Goal: Use online tool/utility: Utilize a website feature to perform a specific function

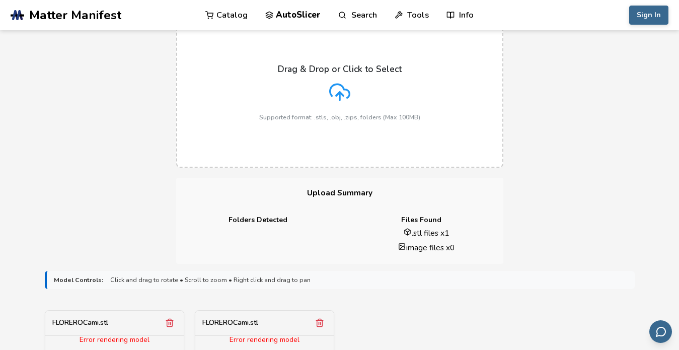
scroll to position [201, 0]
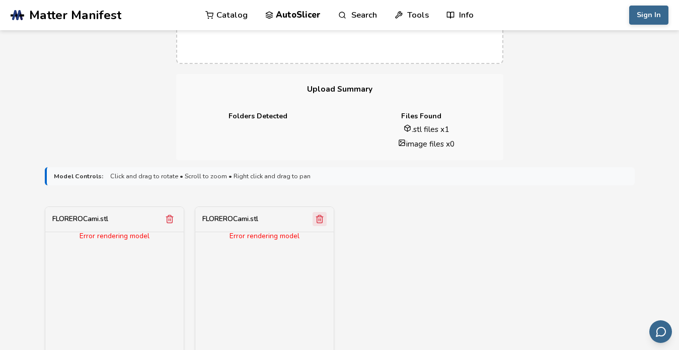
click at [322, 217] on icon "Remove model" at bounding box center [319, 218] width 9 height 9
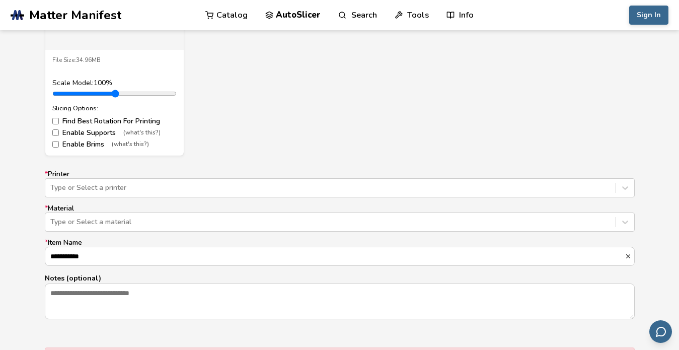
scroll to position [554, 0]
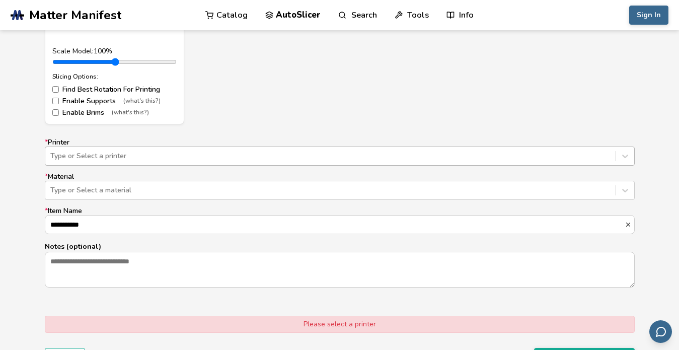
click at [165, 154] on div at bounding box center [330, 156] width 560 height 10
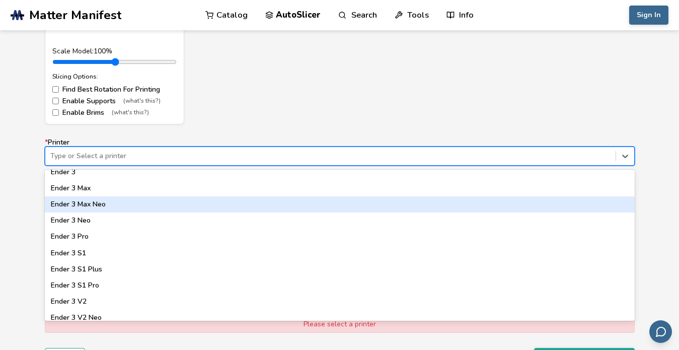
scroll to position [503, 0]
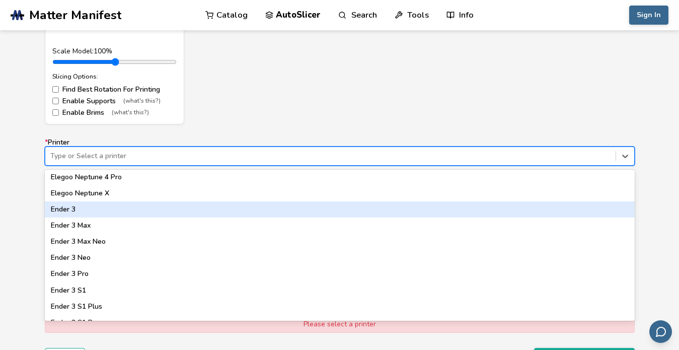
click at [138, 205] on div "Ender 3" at bounding box center [340, 209] width 590 height 16
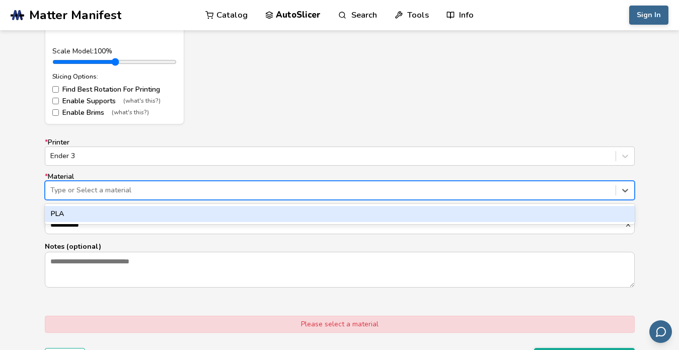
click at [148, 194] on div at bounding box center [330, 190] width 560 height 10
click at [146, 210] on div "PLA" at bounding box center [340, 214] width 590 height 16
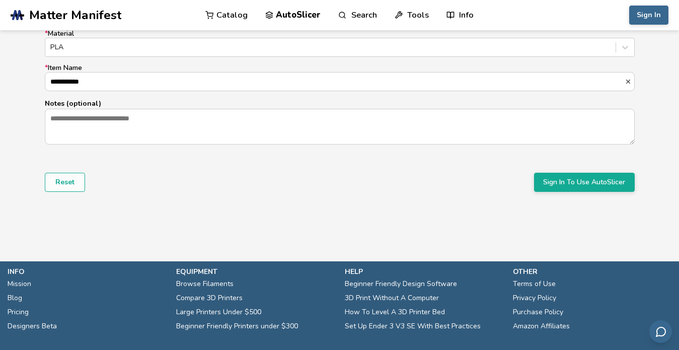
scroll to position [745, 0]
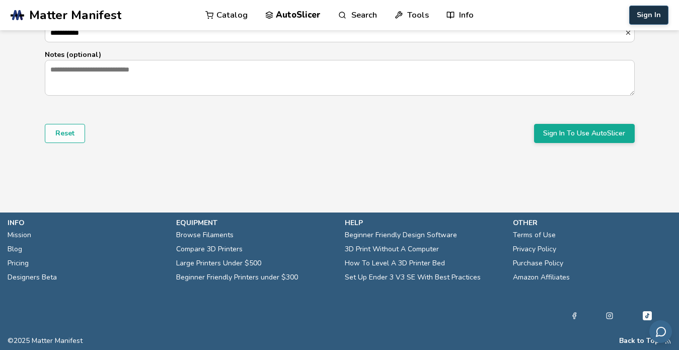
click at [645, 14] on button "Sign In" at bounding box center [648, 15] width 39 height 19
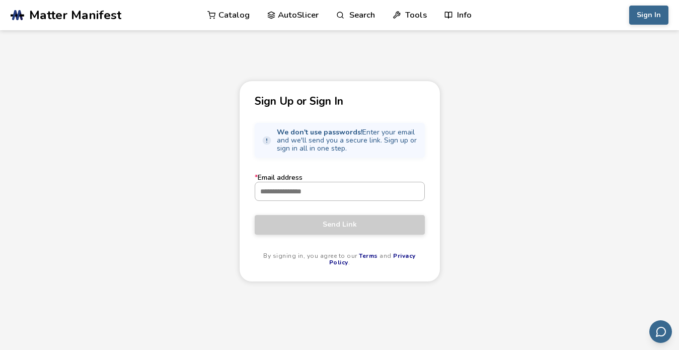
click at [311, 188] on input "* Email address" at bounding box center [339, 191] width 169 height 18
type input "**********"
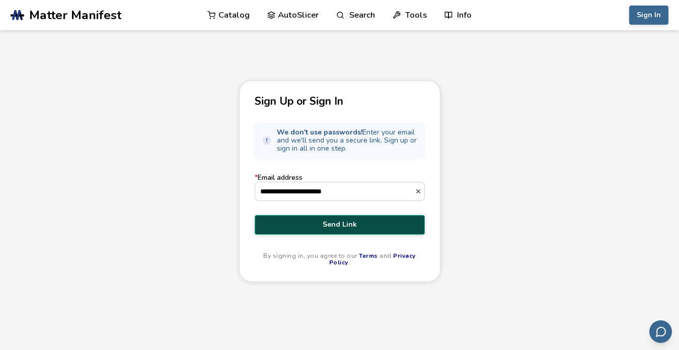
click at [341, 224] on span "Send Link" at bounding box center [339, 224] width 155 height 8
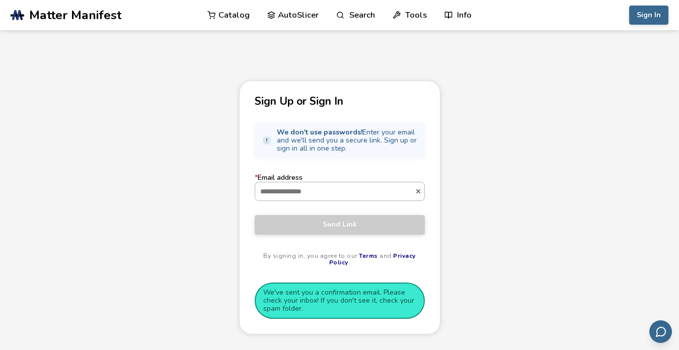
click at [319, 189] on input "* Email address" at bounding box center [335, 191] width 160 height 18
type input "**********"
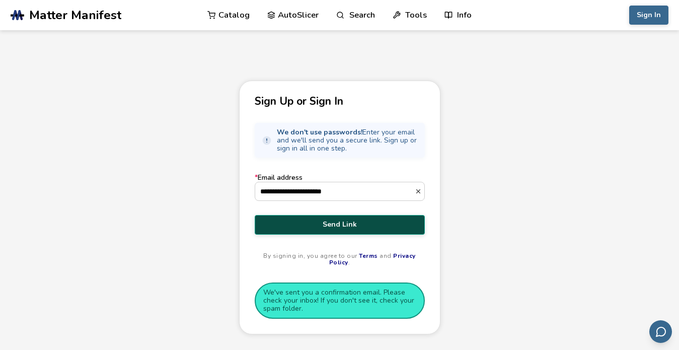
click at [357, 222] on span "Send Link" at bounding box center [339, 224] width 155 height 8
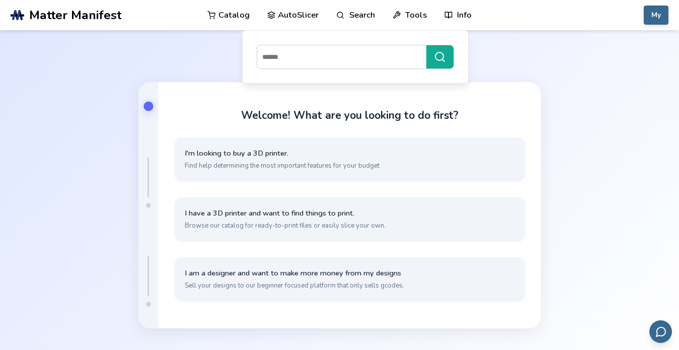
click at [296, 14] on link "AutoSlicer" at bounding box center [293, 15] width 52 height 30
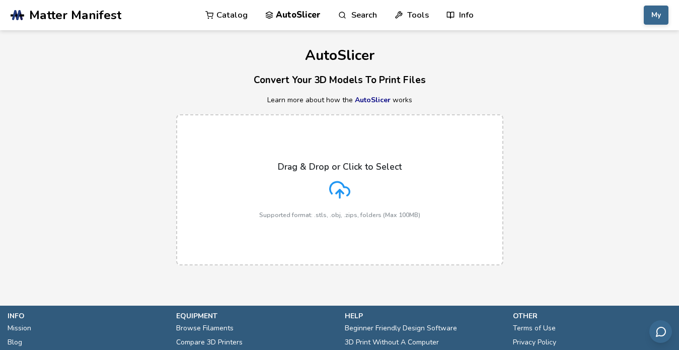
click at [340, 193] on line at bounding box center [340, 194] width 0 height 8
click at [0, 0] on input "Drag & Drop or Click to Select Supported format: .stls, .obj, .zips, folders (M…" at bounding box center [0, 0] width 0 height 0
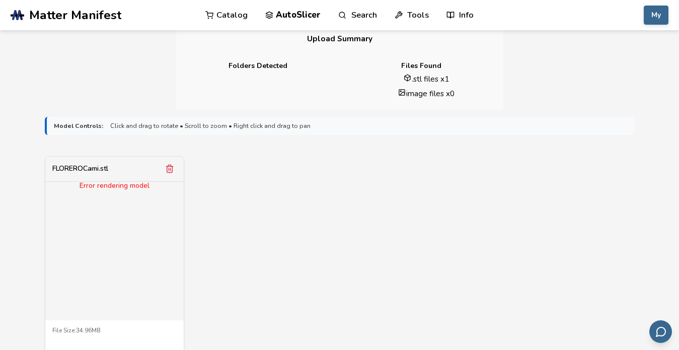
scroll to position [453, 0]
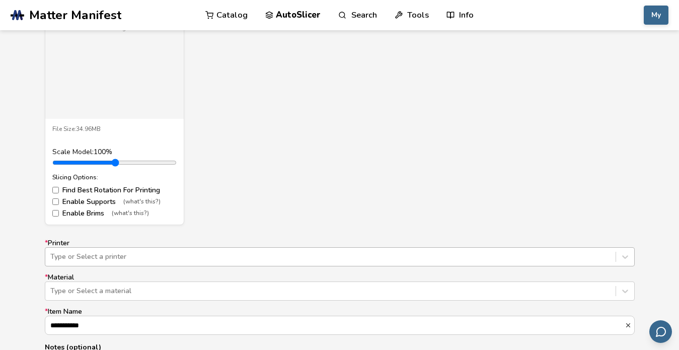
click at [94, 257] on div "Type or Select a printer" at bounding box center [340, 256] width 590 height 19
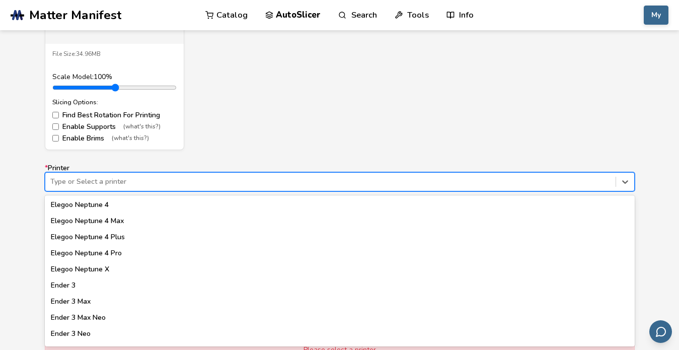
scroll to position [503, 0]
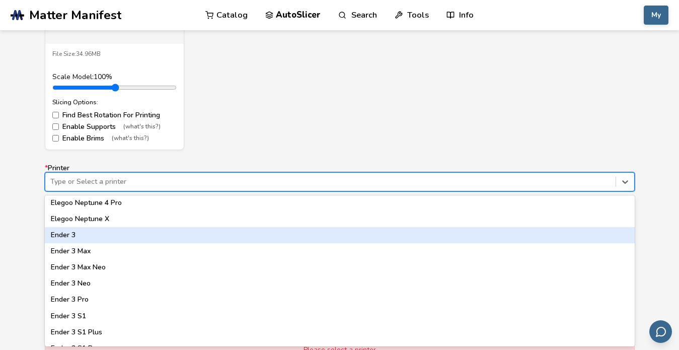
click at [92, 235] on div "Ender 3" at bounding box center [340, 235] width 590 height 16
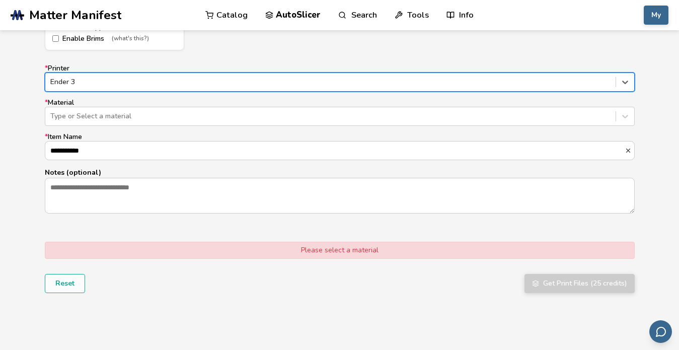
scroll to position [628, 0]
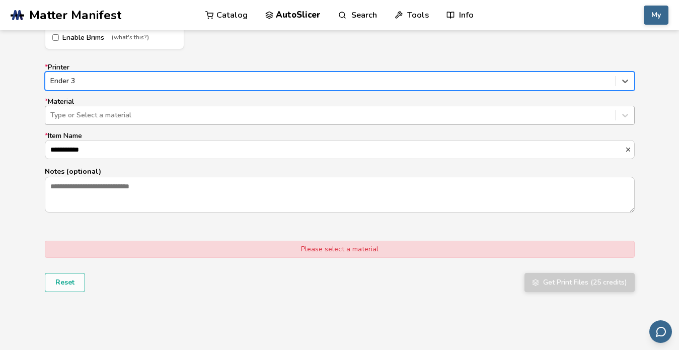
click at [220, 117] on div at bounding box center [330, 115] width 560 height 10
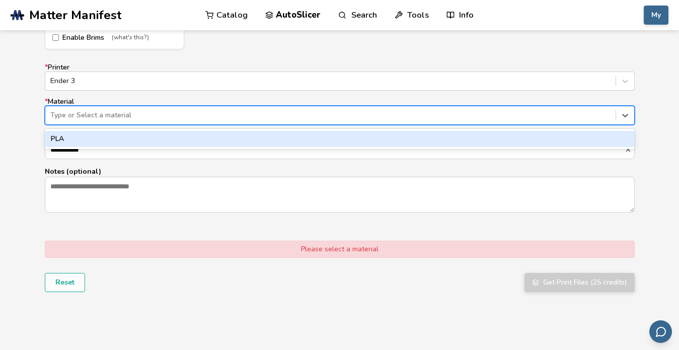
click at [216, 137] on div "PLA" at bounding box center [340, 139] width 590 height 16
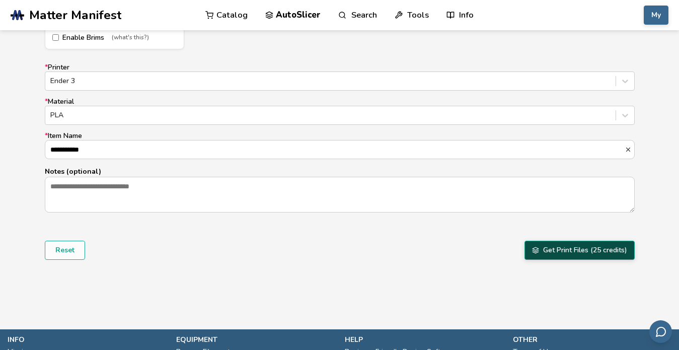
click at [569, 251] on button "Get Print Files (25 credits)" at bounding box center [579, 250] width 110 height 19
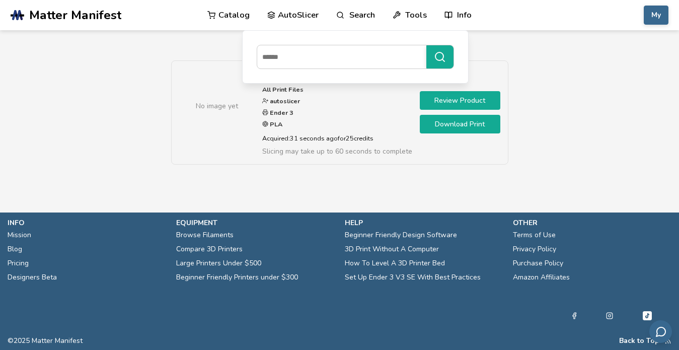
scroll to position [16, 0]
